Goal: Use online tool/utility: Utilize a website feature to perform a specific function

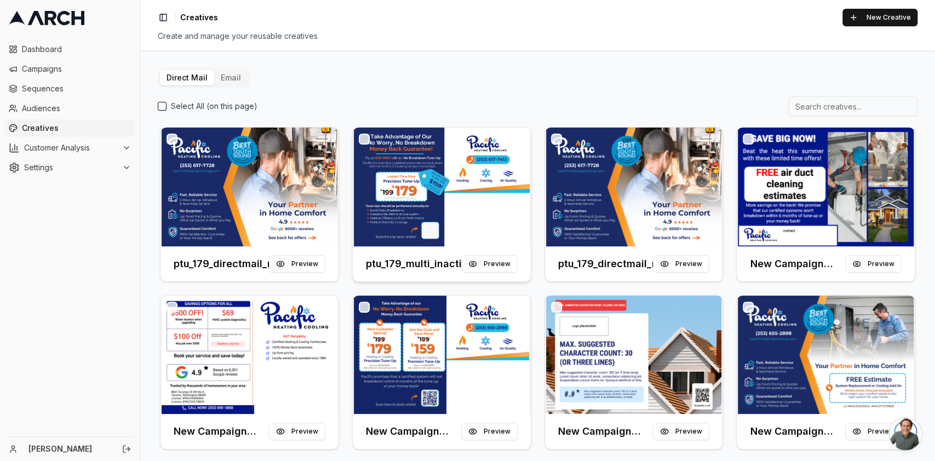
click at [425, 193] on img at bounding box center [442, 187] width 178 height 119
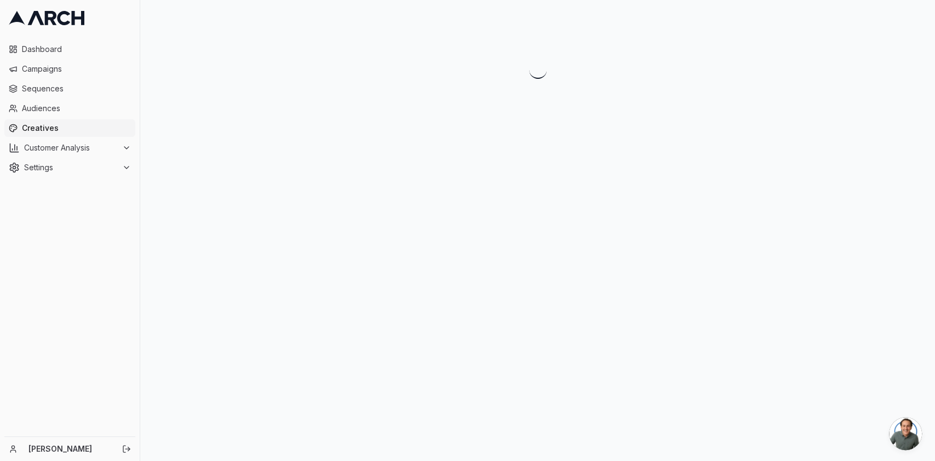
click at [425, 193] on div at bounding box center [537, 230] width 795 height 461
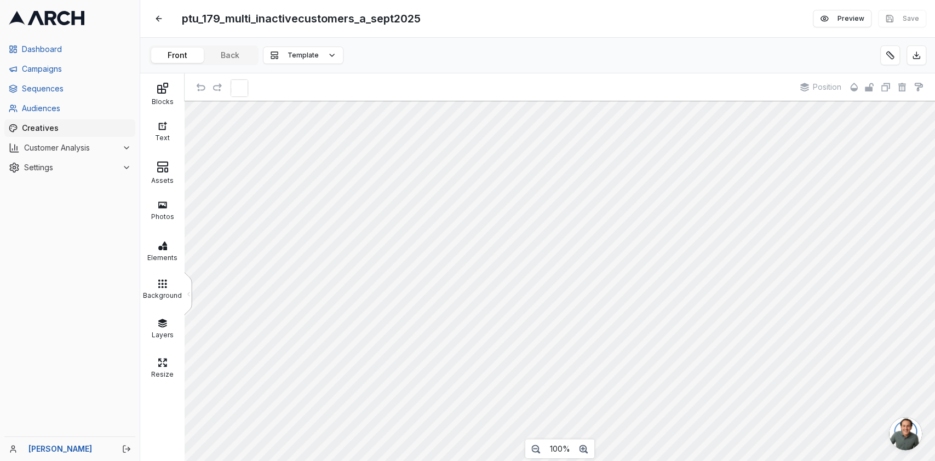
scroll to position [14, 0]
click at [152, 186] on div "Assets" at bounding box center [162, 171] width 44 height 39
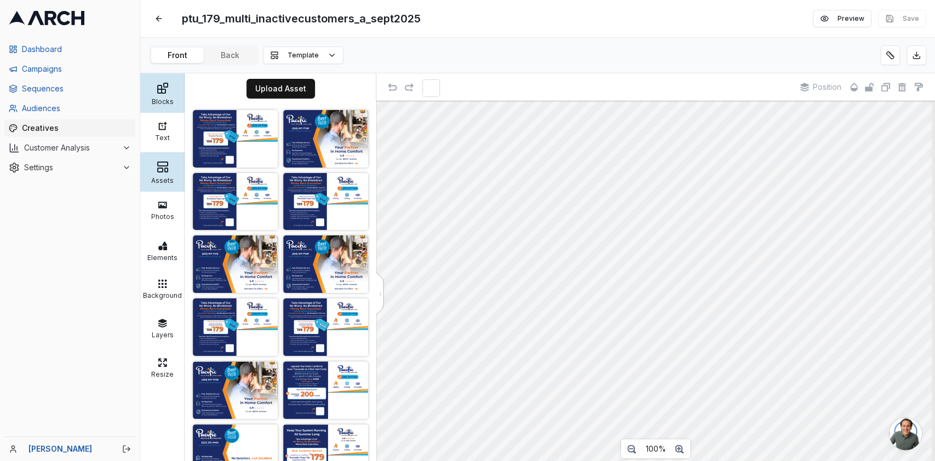
click at [168, 100] on div "Blocks" at bounding box center [162, 100] width 39 height 11
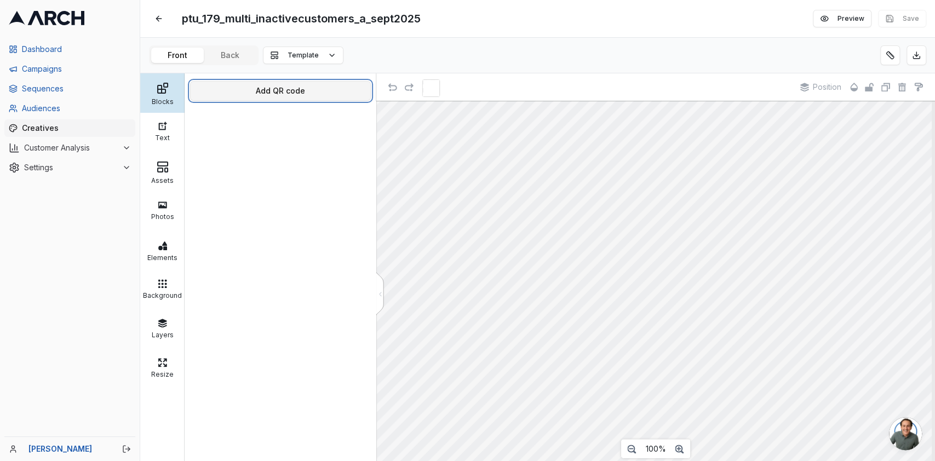
click at [252, 87] on button "Add QR code" at bounding box center [280, 91] width 181 height 20
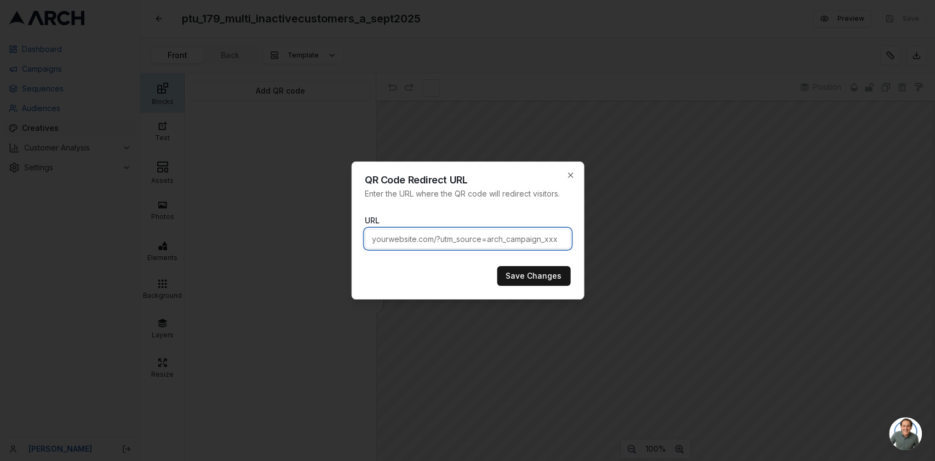
paste input "https://www.pacificheatingcooling.com/heating/heating-maintenance-179/?utm_sour…"
type input "https://www.pacificheatingcooling.com/heating/heating-maintenance-179/?utm_sour…"
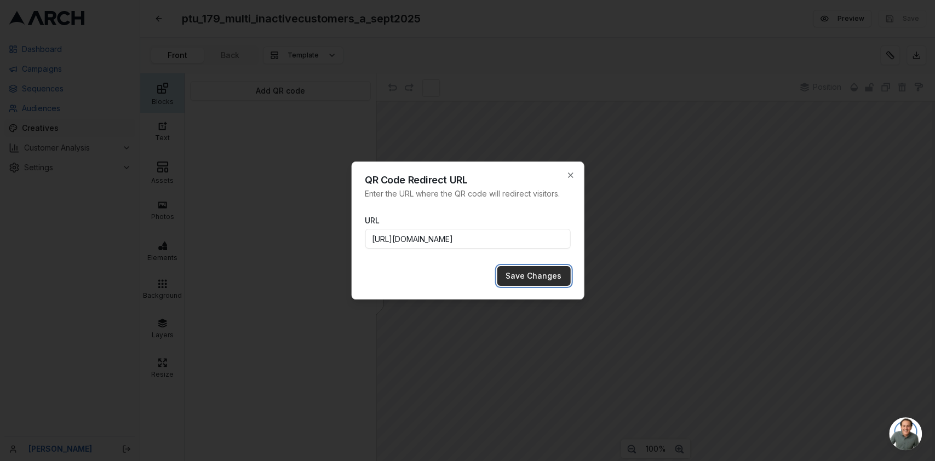
click at [544, 275] on button "Save Changes" at bounding box center [533, 276] width 73 height 20
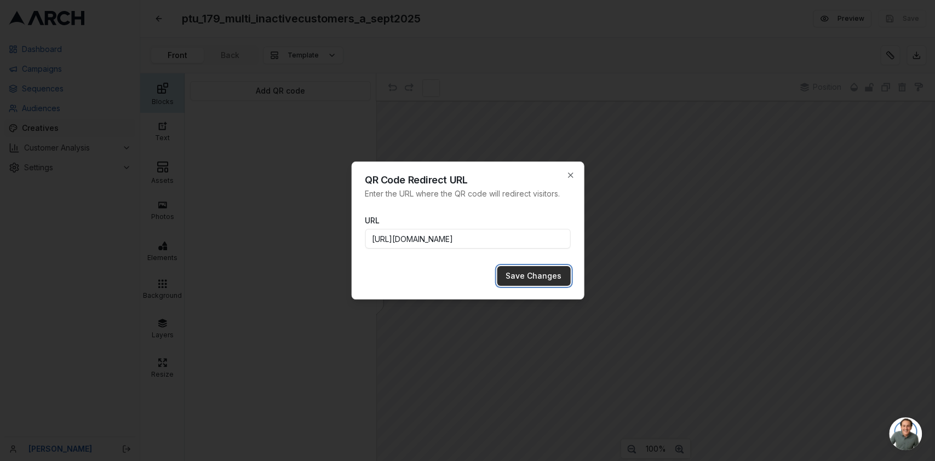
click at [544, 275] on button "Save Changes" at bounding box center [533, 276] width 73 height 20
click at [567, 175] on icon "button" at bounding box center [570, 175] width 9 height 9
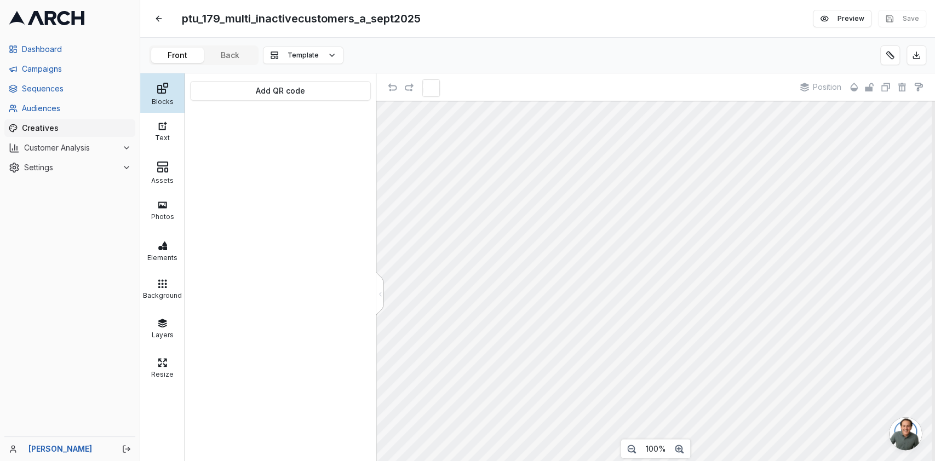
scroll to position [14, 0]
